Goal: Navigation & Orientation: Find specific page/section

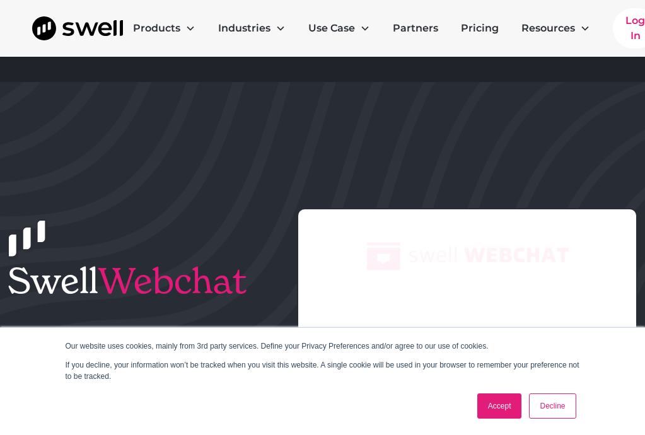
click at [509, 403] on link "Accept" at bounding box center [499, 406] width 45 height 25
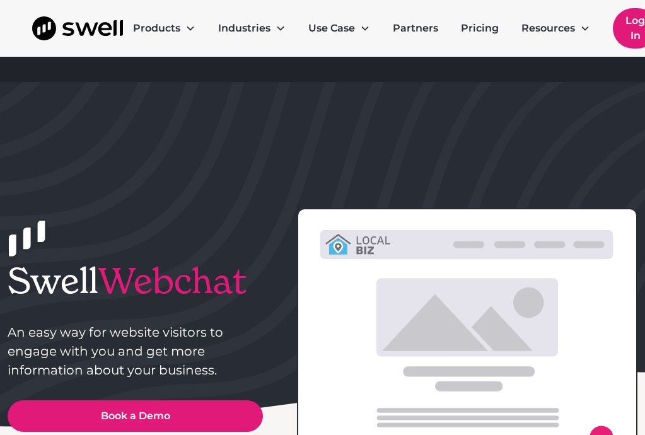
click at [629, 39] on link "Log In" at bounding box center [635, 28] width 45 height 40
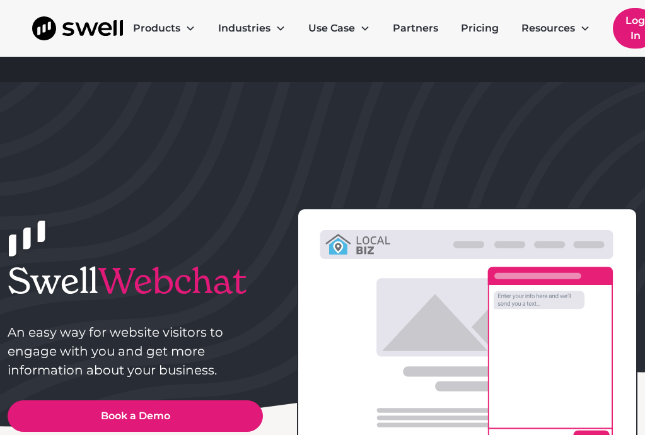
click at [623, 28] on link "Log In" at bounding box center [635, 28] width 45 height 40
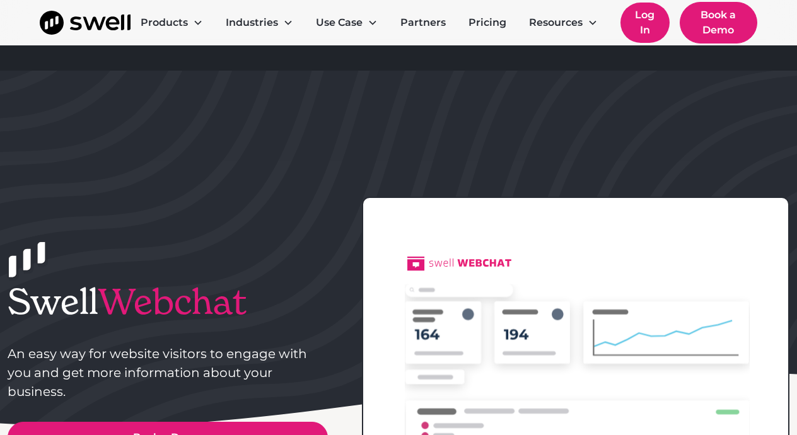
click at [641, 25] on link "Log In" at bounding box center [645, 23] width 49 height 40
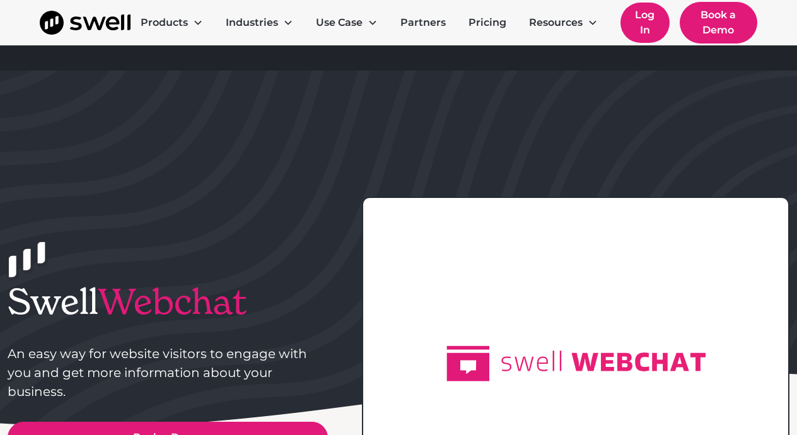
click at [641, 25] on link "Log In" at bounding box center [645, 23] width 49 height 40
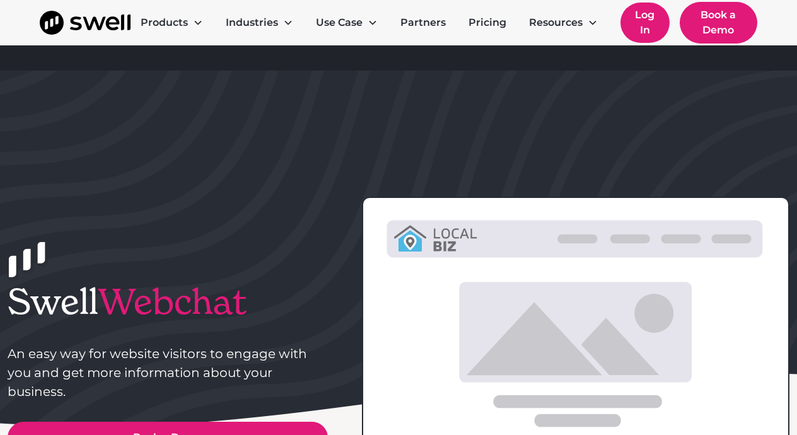
click at [645, 25] on link "Log In" at bounding box center [645, 23] width 49 height 40
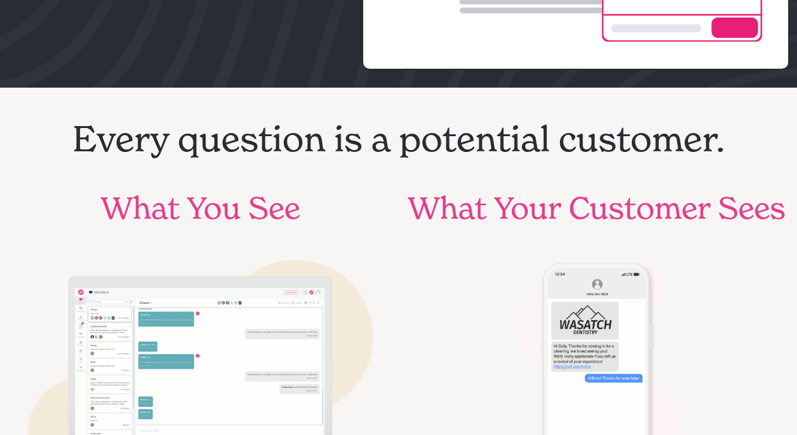
scroll to position [480, 0]
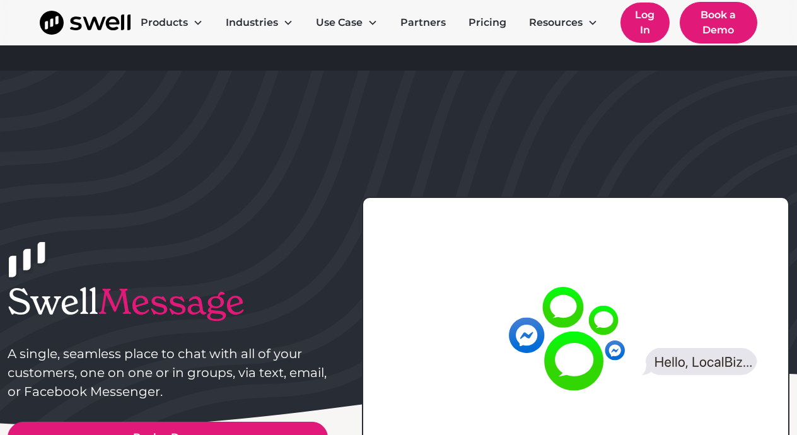
click at [644, 25] on link "Log In" at bounding box center [645, 23] width 49 height 40
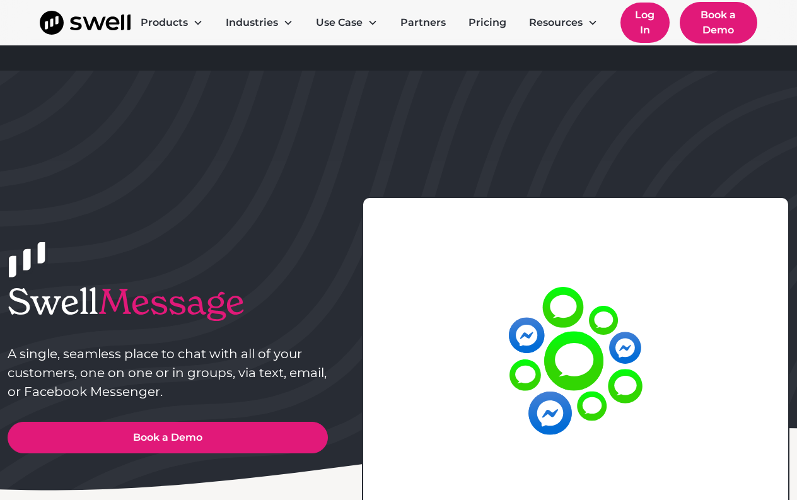
click at [652, 36] on link "Log In" at bounding box center [645, 23] width 49 height 40
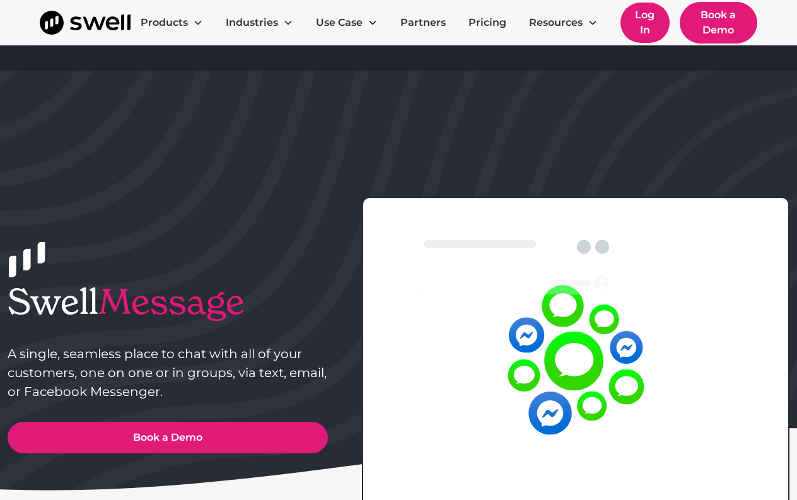
click at [652, 35] on link "Log In" at bounding box center [645, 23] width 49 height 40
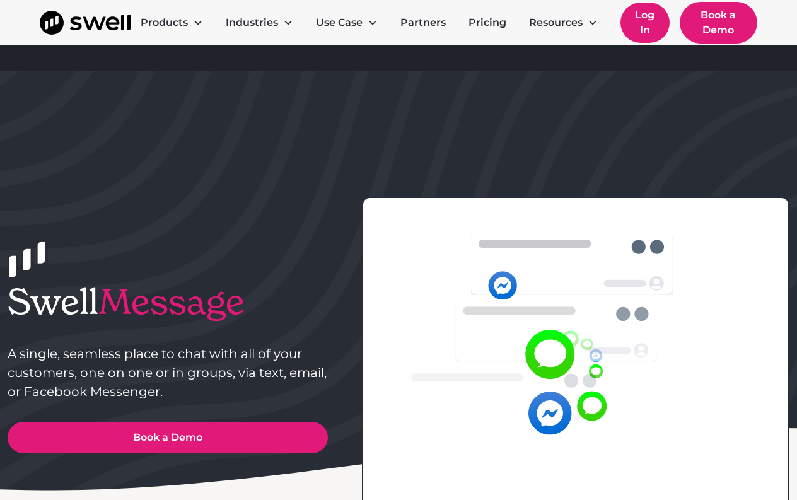
click at [652, 35] on link "Log In" at bounding box center [645, 23] width 49 height 40
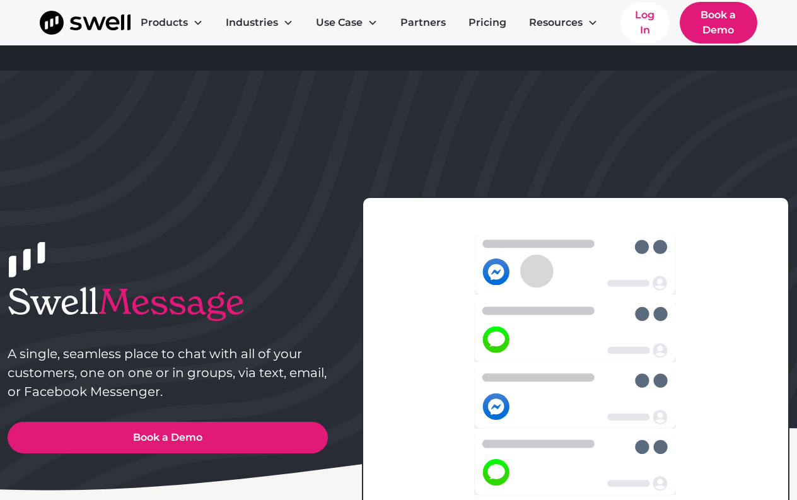
click at [333, 180] on header "Swell Message A single, seamless place to chat with all of your customers, one …" at bounding box center [398, 309] width 797 height 477
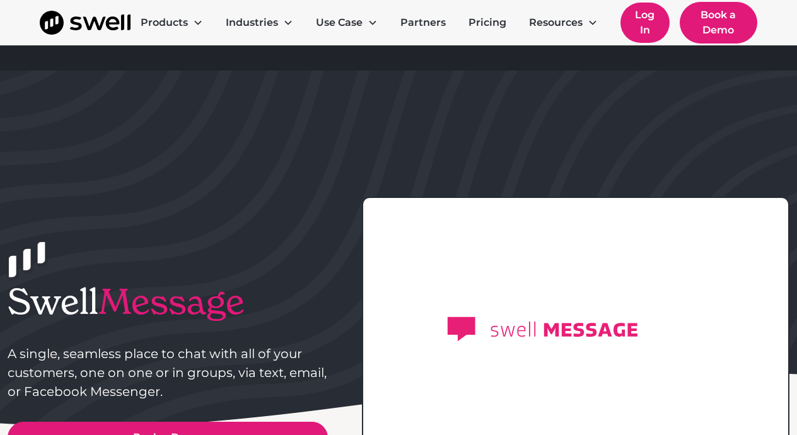
click at [645, 21] on link "Log In" at bounding box center [645, 23] width 49 height 40
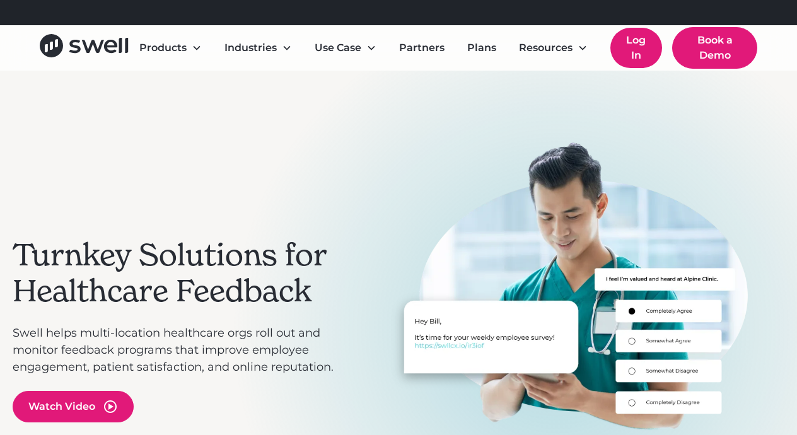
click at [643, 41] on link "Log In" at bounding box center [637, 48] width 52 height 40
